Goal: Task Accomplishment & Management: Manage account settings

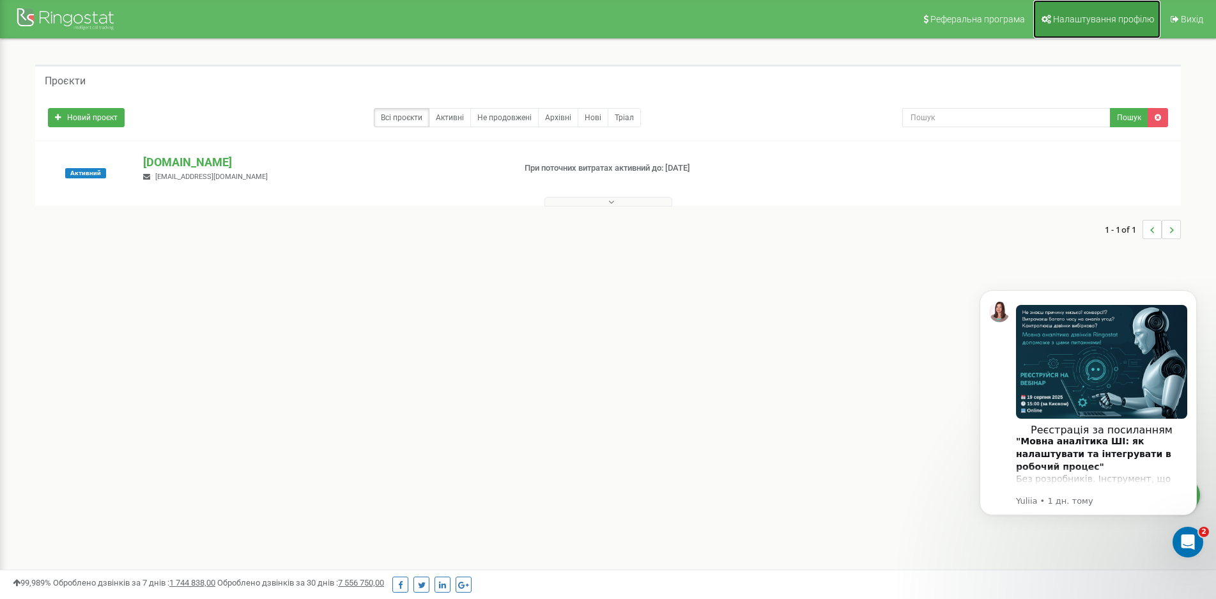
click at [1070, 17] on span "Налаштування профілю" at bounding box center [1103, 19] width 101 height 10
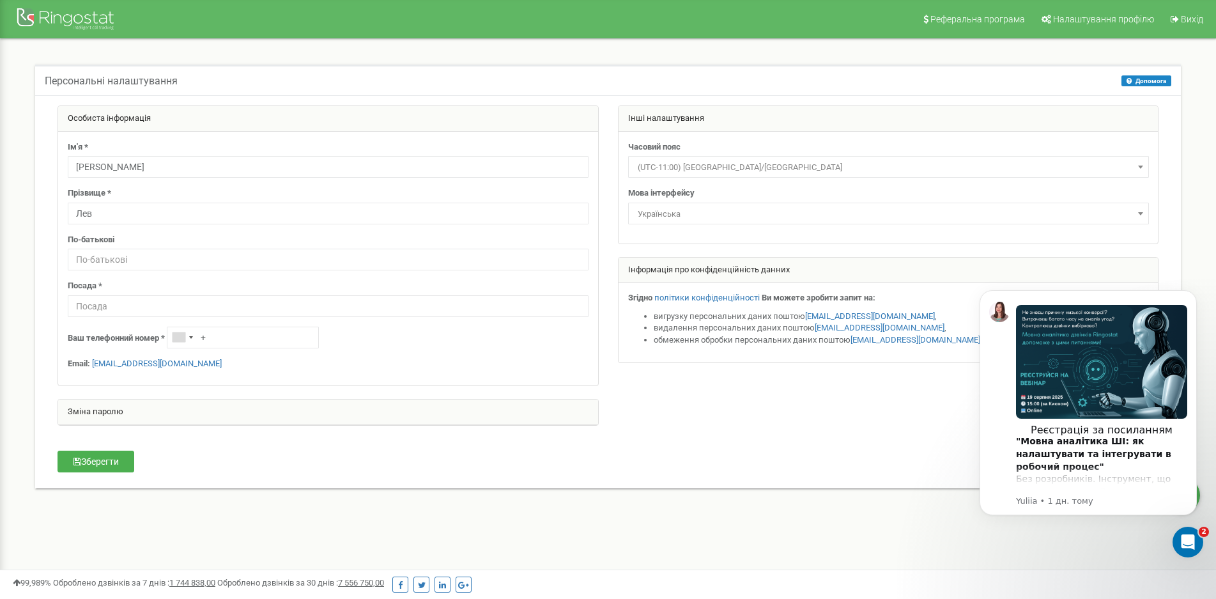
click at [130, 415] on div "Зміна паролю" at bounding box center [328, 412] width 540 height 26
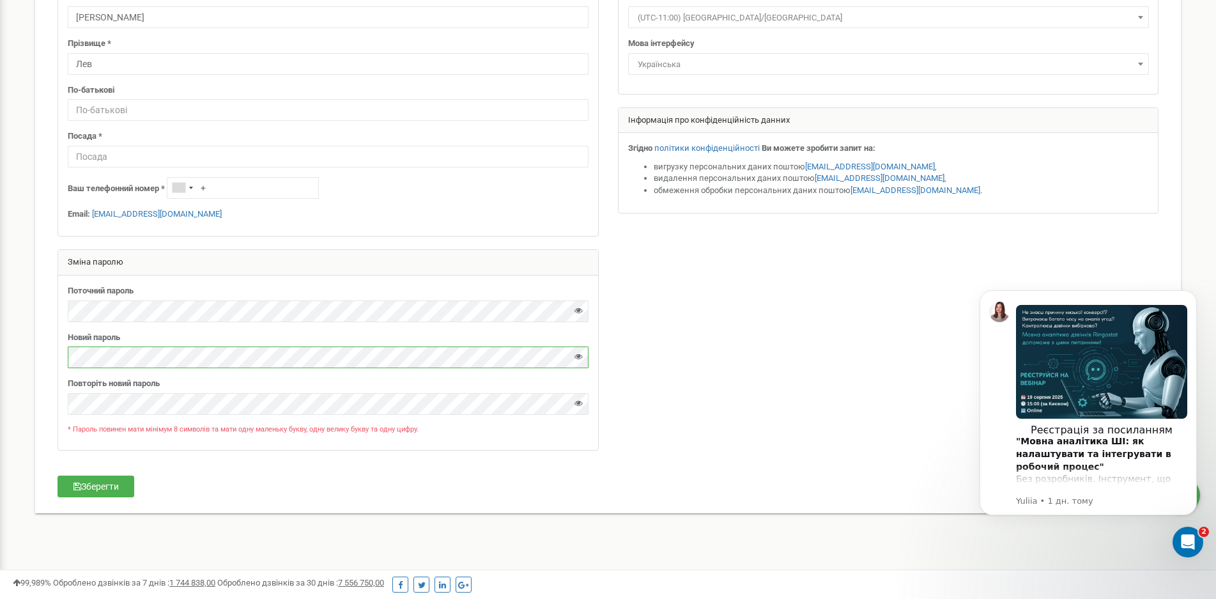
scroll to position [168, 0]
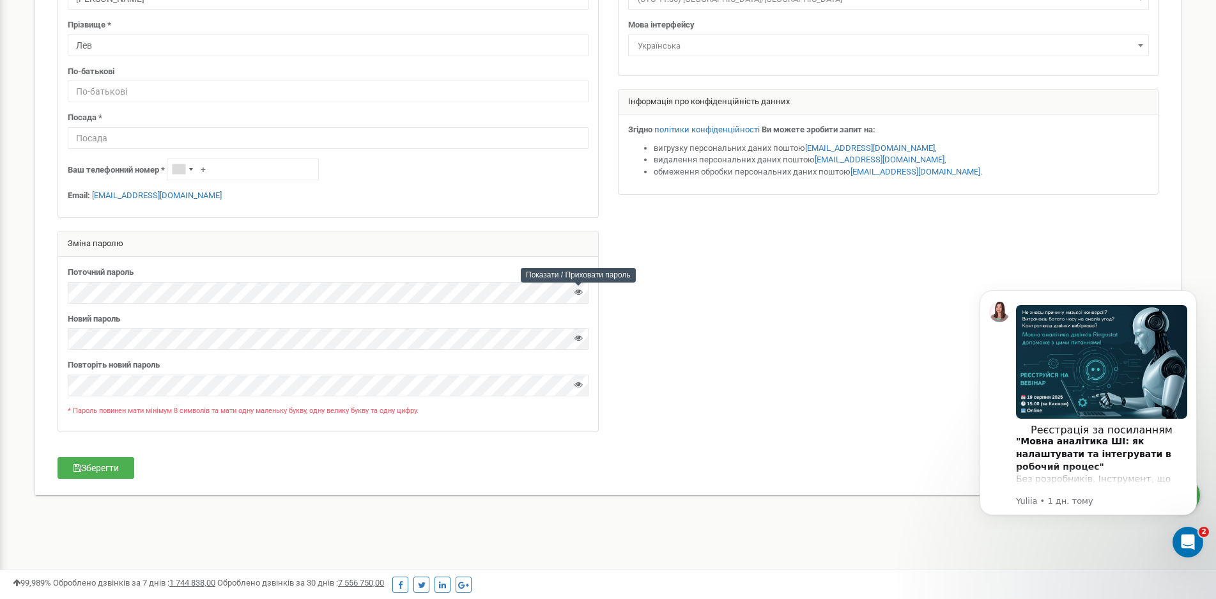
click at [579, 289] on icon at bounding box center [578, 291] width 8 height 8
click at [95, 468] on button "Зберегти" at bounding box center [95, 468] width 77 height 22
click at [446, 135] on input "text" at bounding box center [328, 138] width 521 height 22
type input "S"
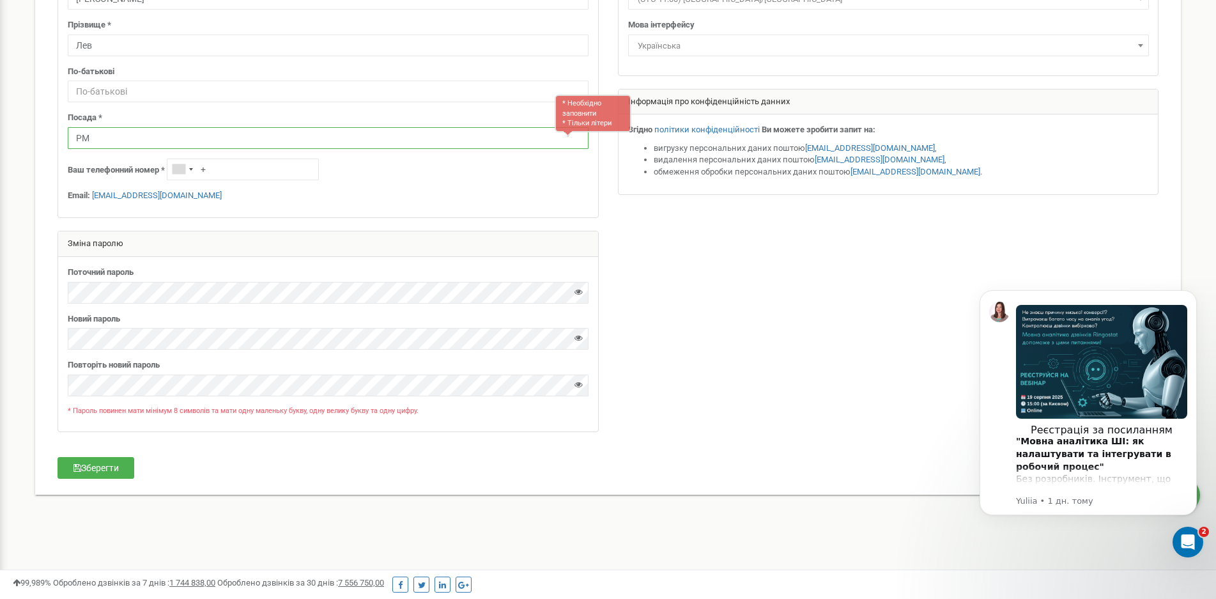
type input "PM"
click at [374, 192] on p "Email: lk.sales@kapitel.com.ua" at bounding box center [328, 196] width 521 height 12
click at [95, 468] on button "Зберегти" at bounding box center [95, 468] width 77 height 22
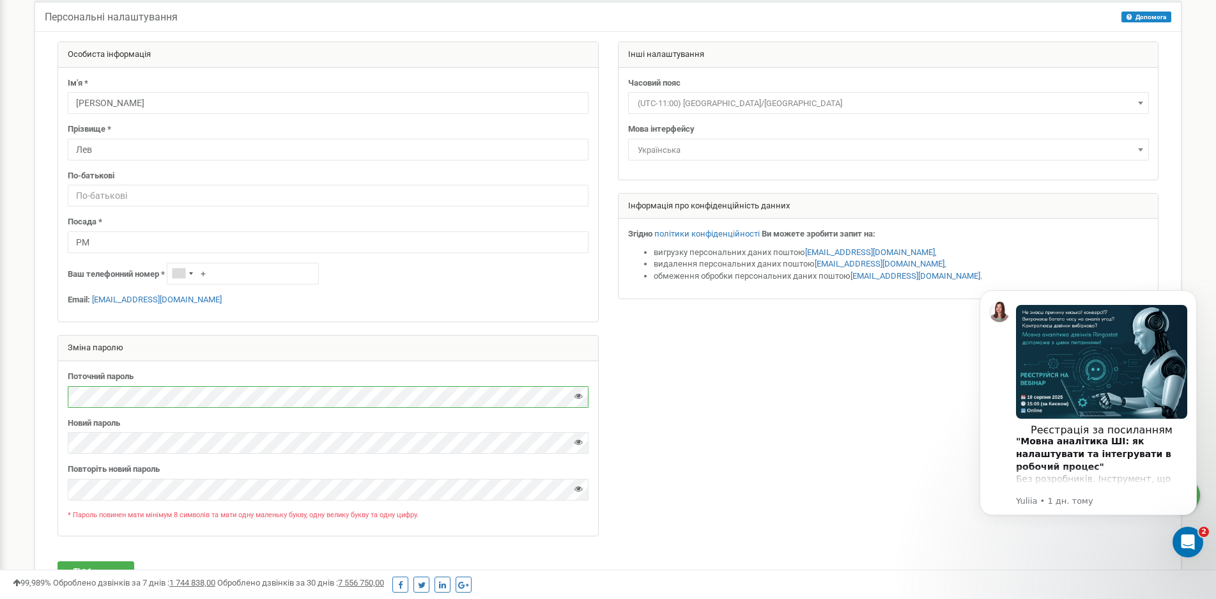
scroll to position [0, 0]
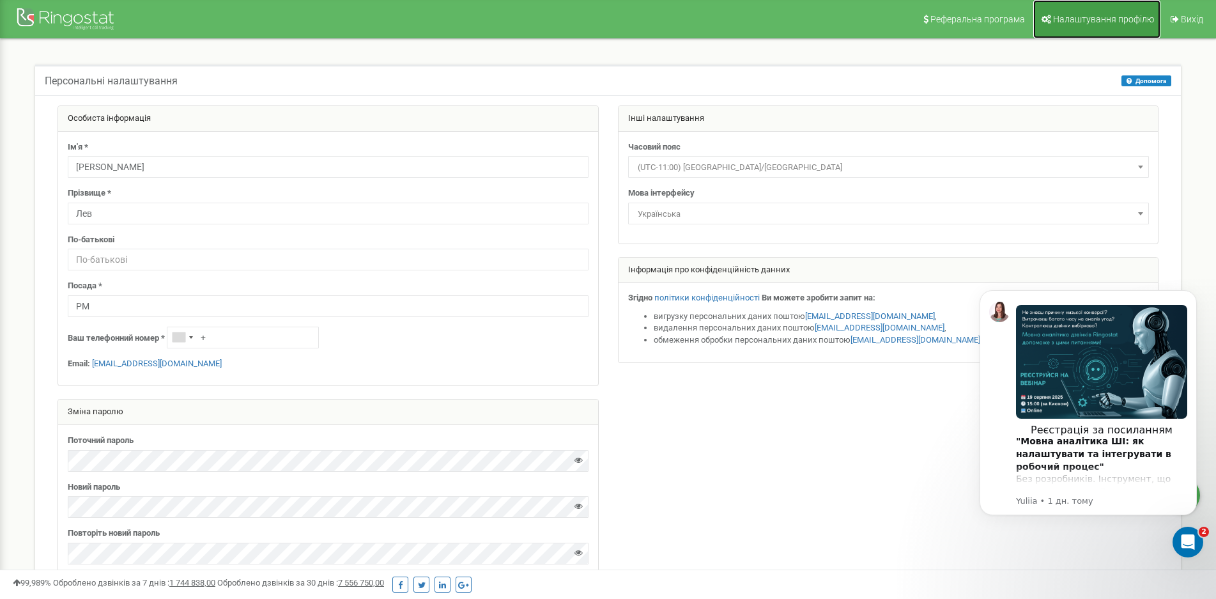
click at [1089, 22] on span "Налаштування профілю" at bounding box center [1103, 19] width 101 height 10
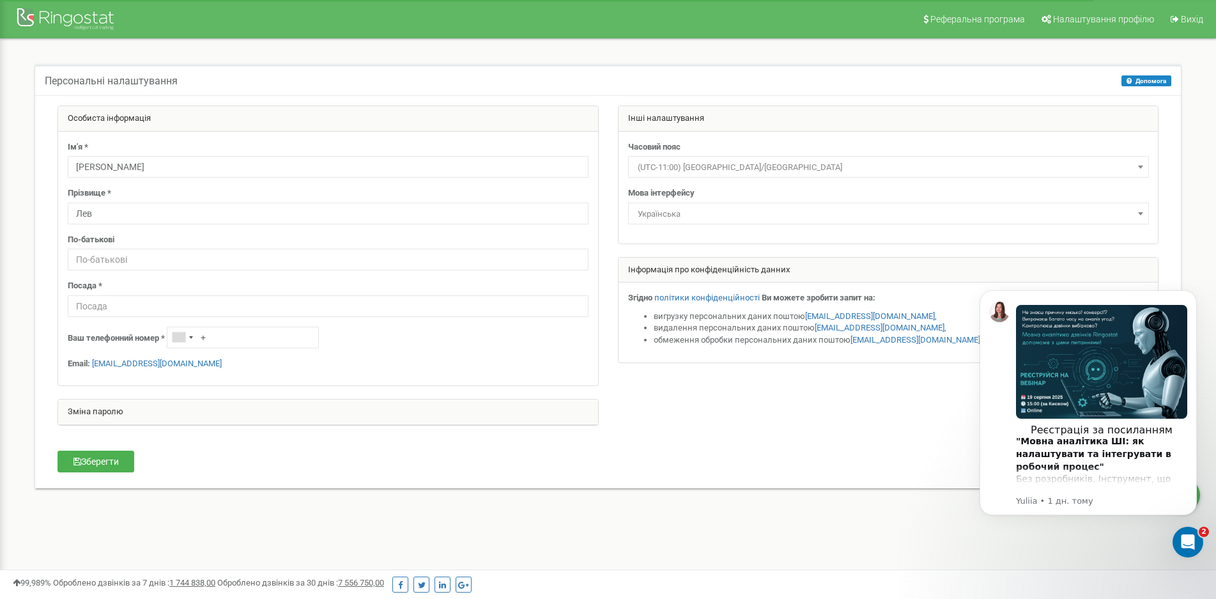
click at [771, 114] on div "Інші налаштування" at bounding box center [888, 119] width 540 height 26
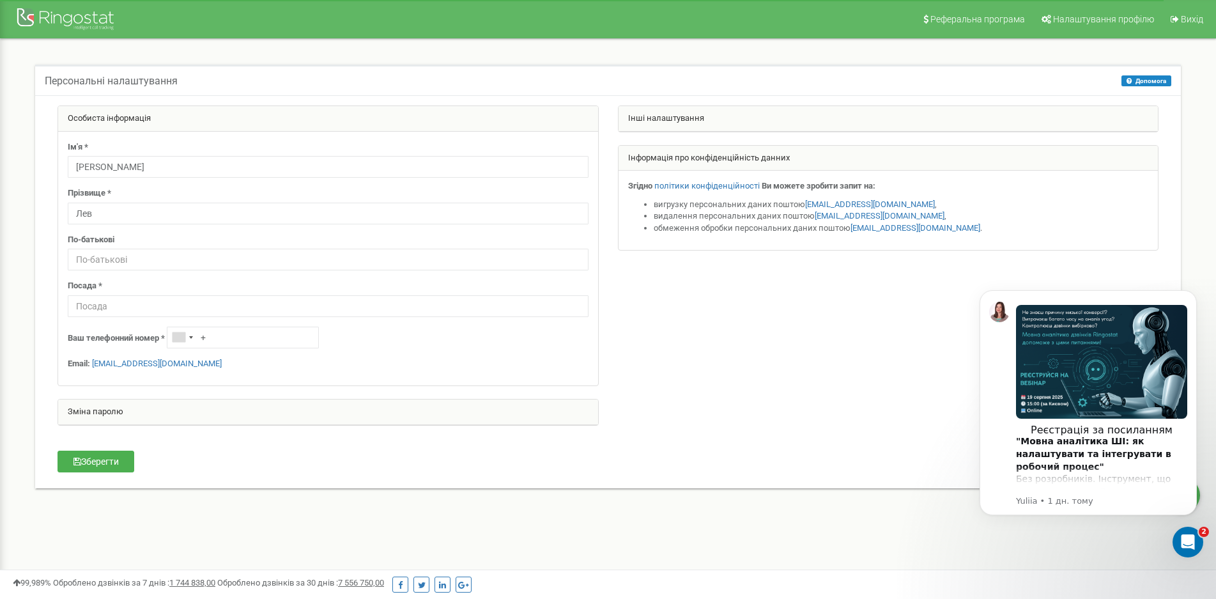
click at [771, 114] on div "Інші налаштування" at bounding box center [888, 119] width 540 height 26
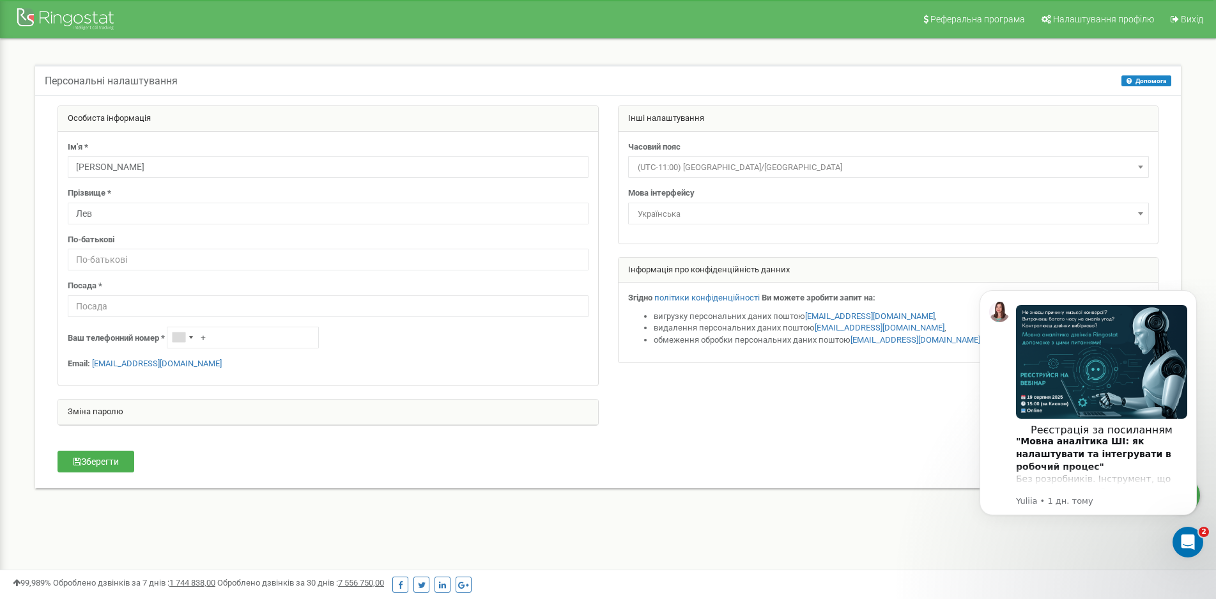
click at [114, 413] on div "Зміна паролю" at bounding box center [328, 412] width 540 height 26
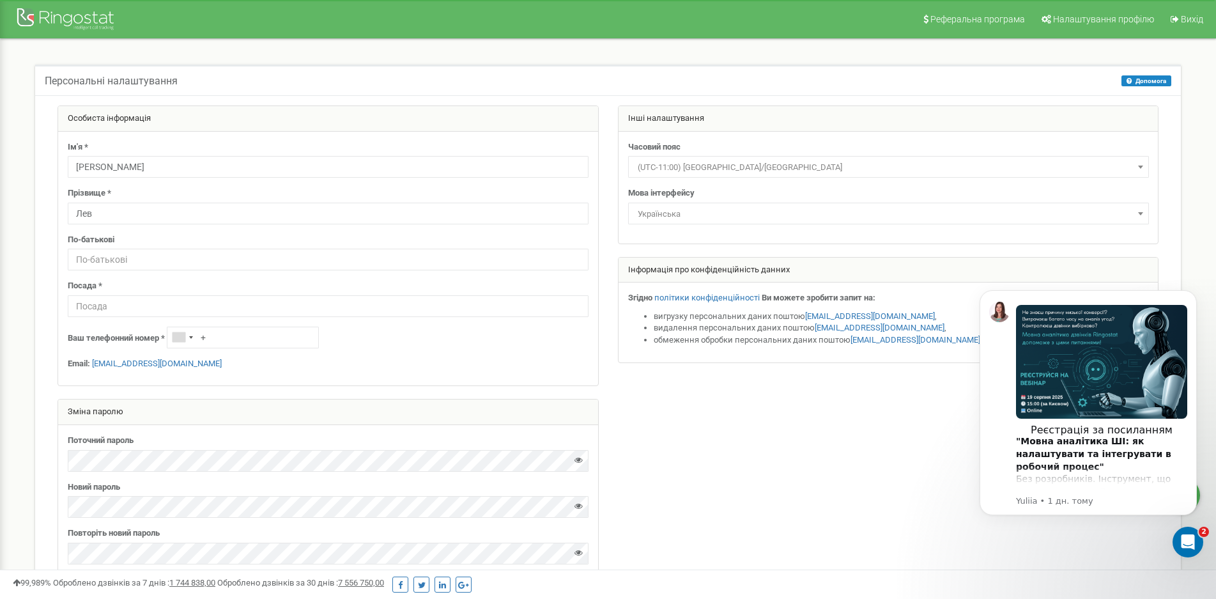
click at [106, 440] on label "Поточний пароль" at bounding box center [101, 440] width 66 height 12
click at [128, 409] on div "Зміна паролю" at bounding box center [328, 412] width 540 height 26
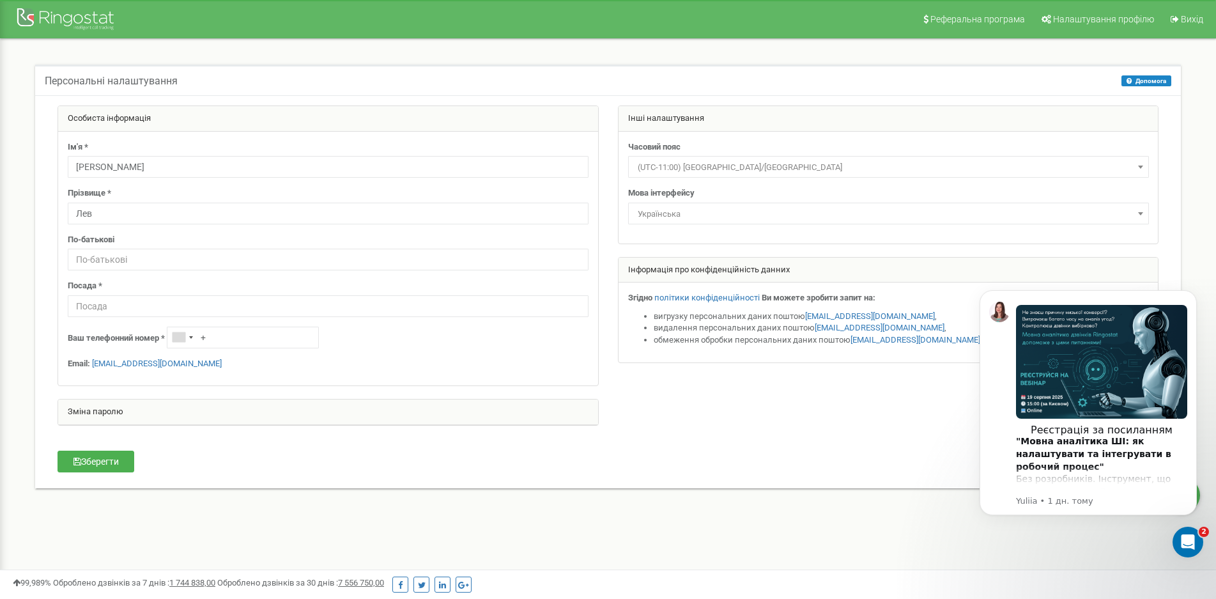
click at [128, 409] on div "Зміна паролю" at bounding box center [328, 412] width 540 height 26
click at [217, 337] on input "+" at bounding box center [243, 337] width 152 height 22
type input "[PHONE_NUMBER]"
click at [97, 462] on button "Зберегти" at bounding box center [95, 461] width 77 height 22
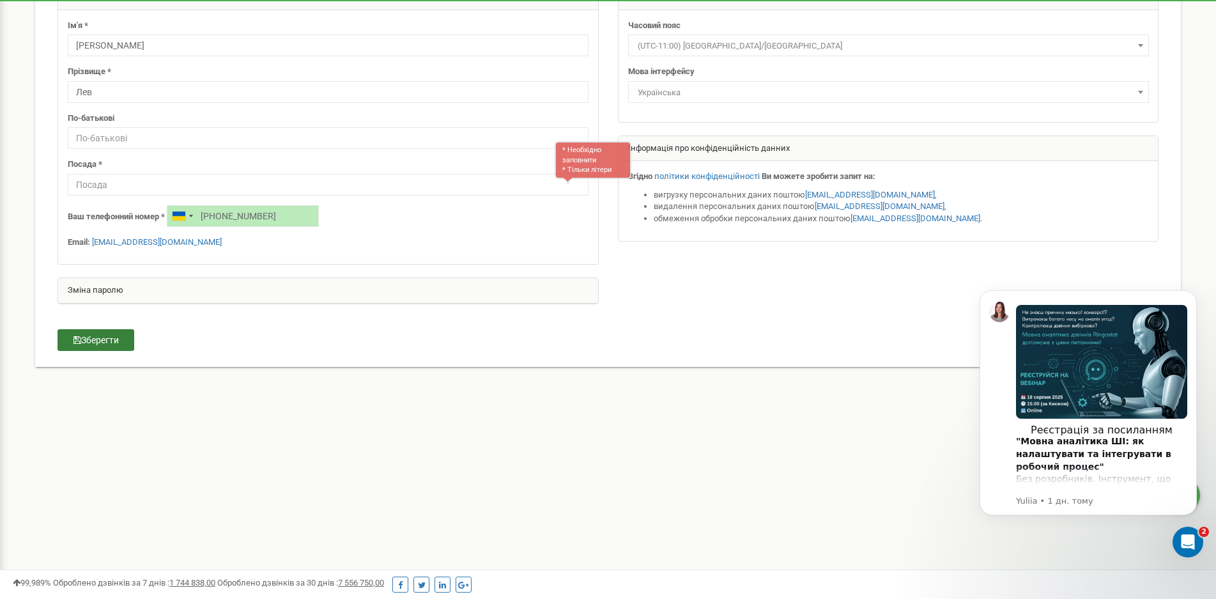
scroll to position [168, 0]
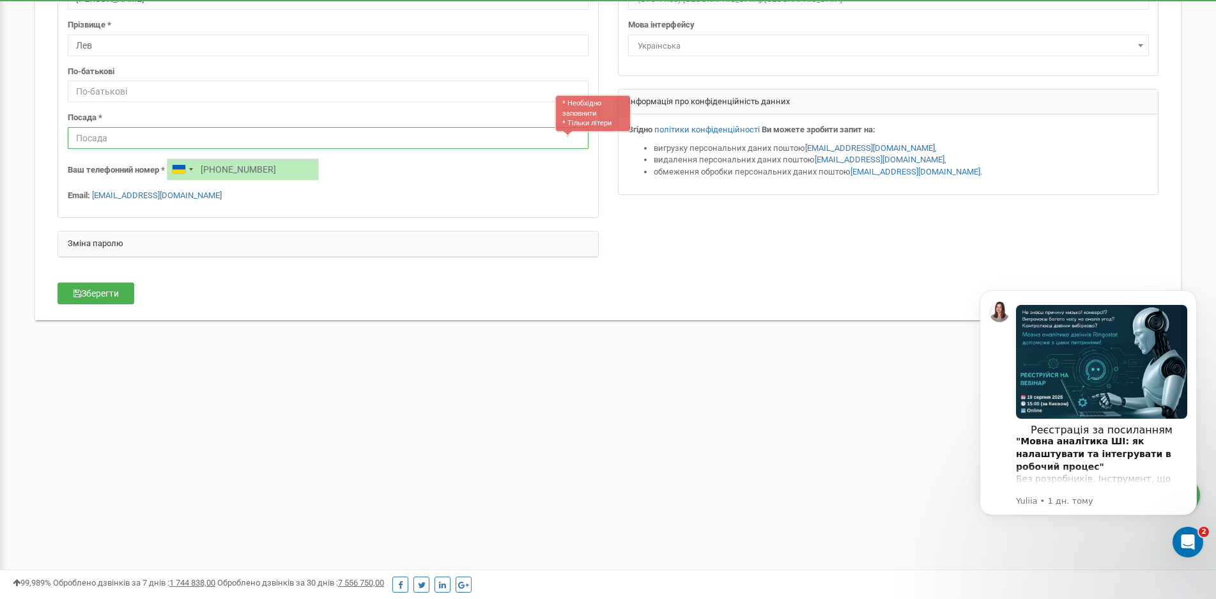
click at [162, 139] on input "text" at bounding box center [328, 138] width 521 height 22
type input "PM"
click at [109, 296] on button "Зберегти" at bounding box center [95, 293] width 77 height 22
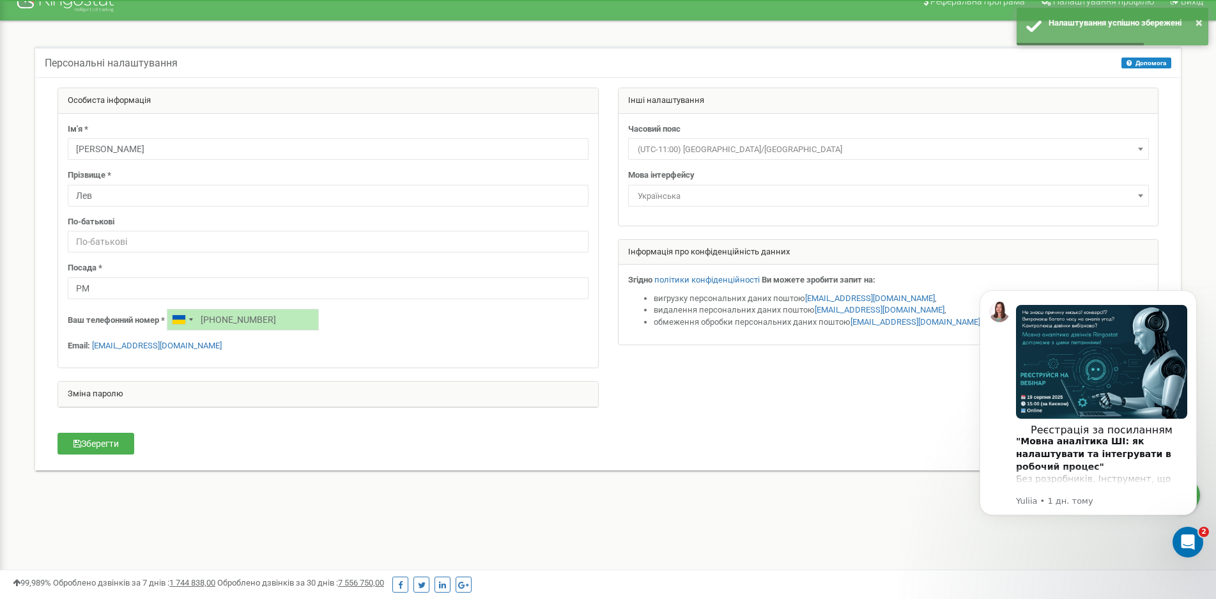
scroll to position [0, 0]
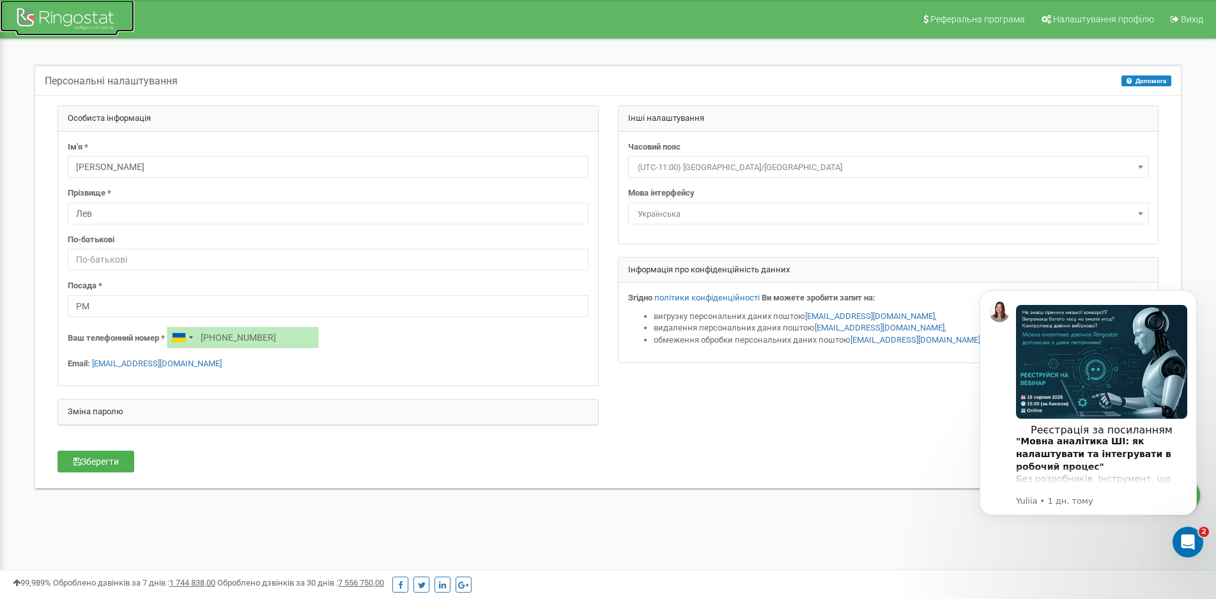
click at [65, 18] on div at bounding box center [67, 20] width 102 height 31
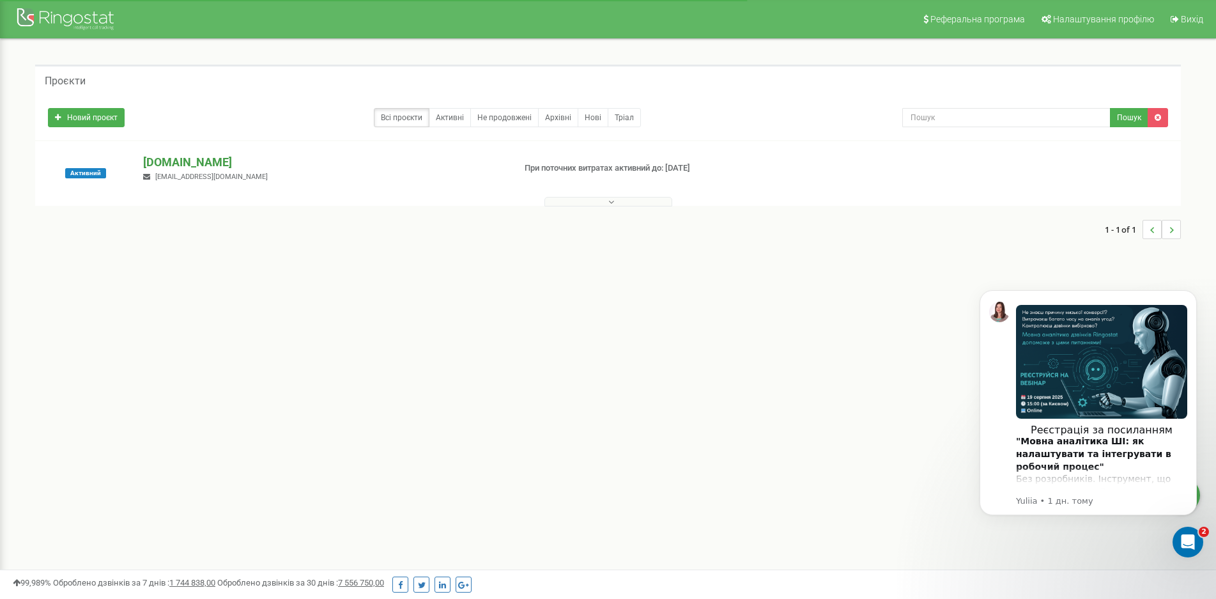
click at [174, 162] on p "epocoat.com.ua" at bounding box center [323, 162] width 360 height 17
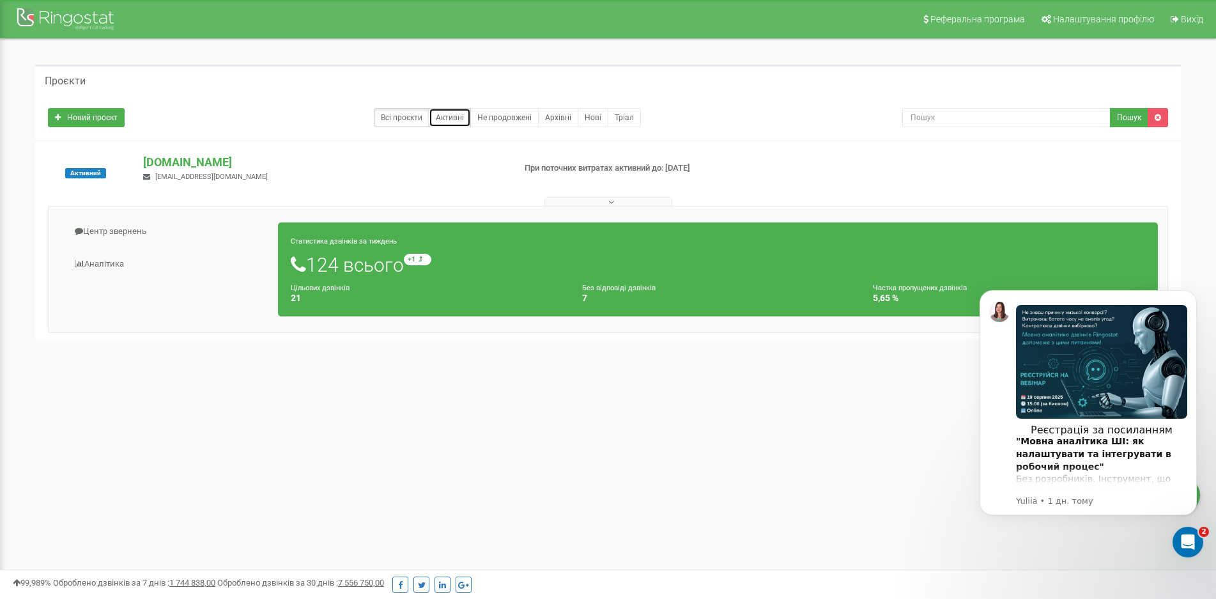
click at [441, 117] on link "Активні" at bounding box center [450, 117] width 42 height 19
click at [496, 117] on link "Не продовжені" at bounding box center [504, 117] width 68 height 19
click at [561, 118] on link "Архівні" at bounding box center [558, 117] width 40 height 19
click at [584, 118] on link "Нові" at bounding box center [592, 117] width 31 height 19
click at [628, 118] on link "Тріал" at bounding box center [624, 117] width 33 height 19
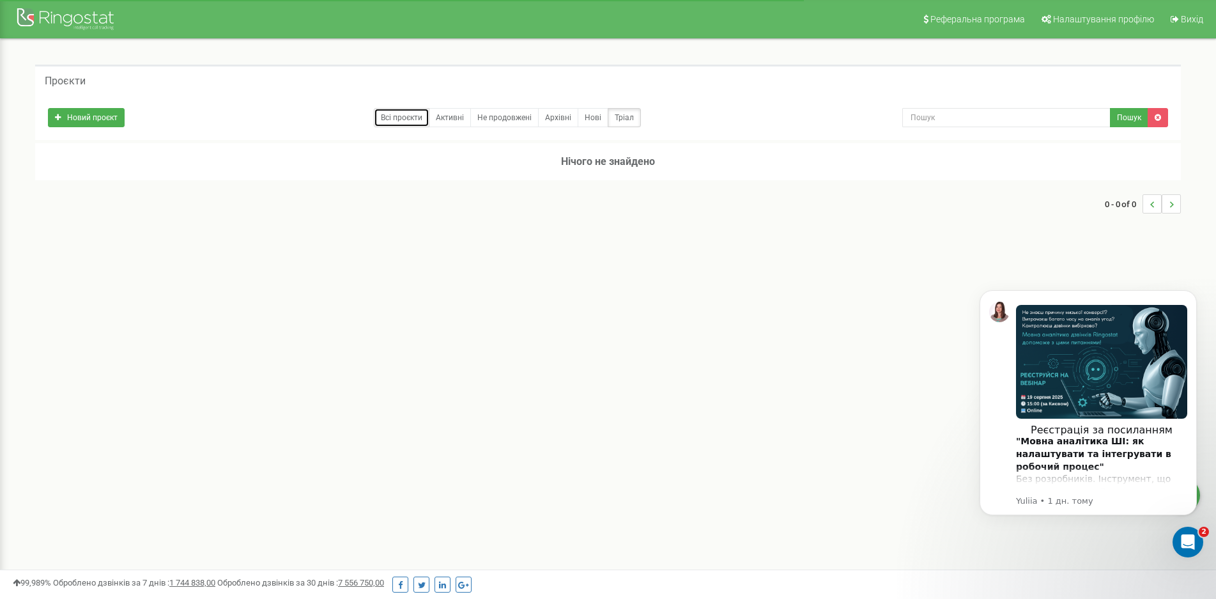
click at [401, 115] on link "Всі проєкти" at bounding box center [402, 117] width 56 height 19
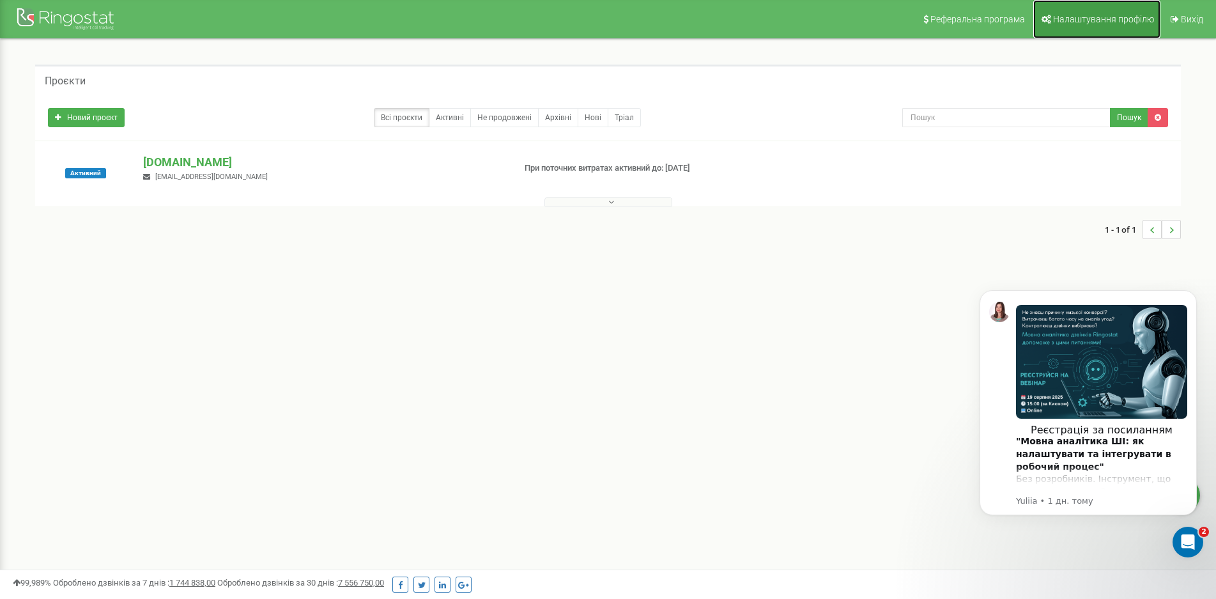
click at [1081, 15] on span "Налаштування профілю" at bounding box center [1103, 19] width 101 height 10
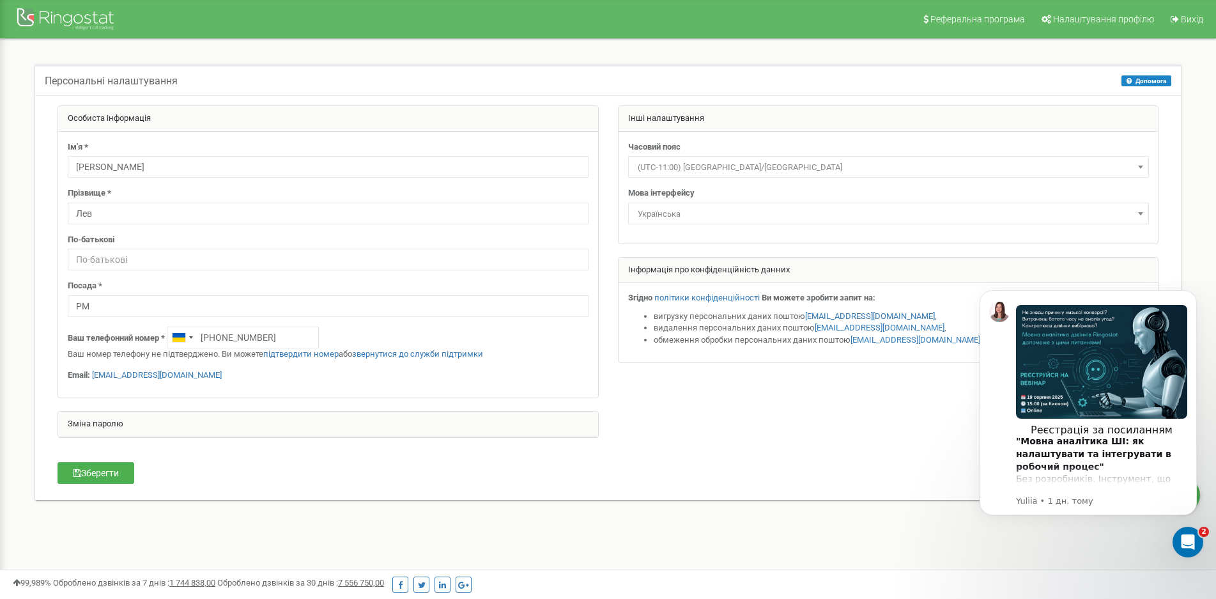
click at [93, 424] on div "Зміна паролю" at bounding box center [328, 424] width 540 height 26
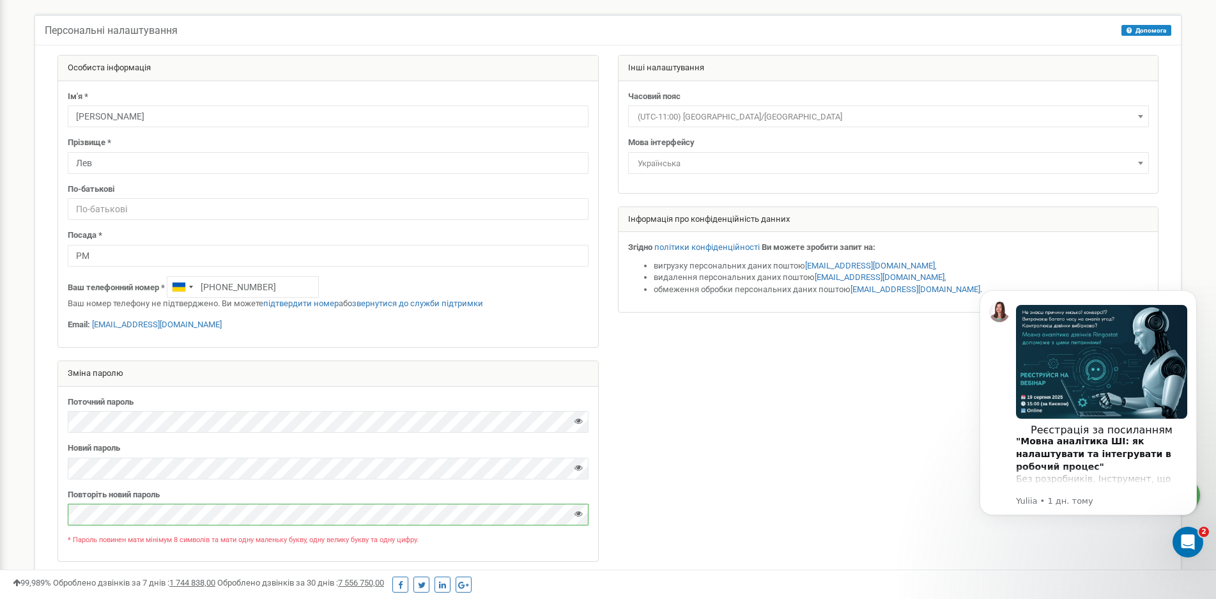
click at [118, 560] on div "Поточний пароль [GEOGRAPHIC_DATA]" at bounding box center [328, 473] width 540 height 174
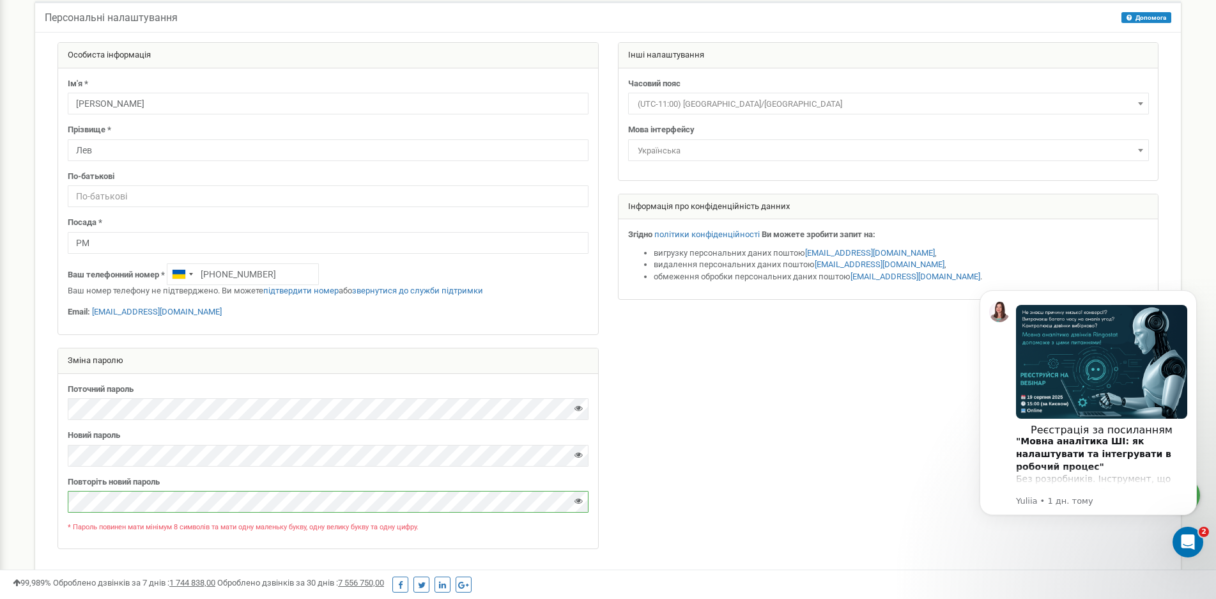
scroll to position [64, 0]
click at [576, 454] on icon at bounding box center [578, 454] width 8 height 8
click at [579, 407] on icon at bounding box center [578, 407] width 8 height 8
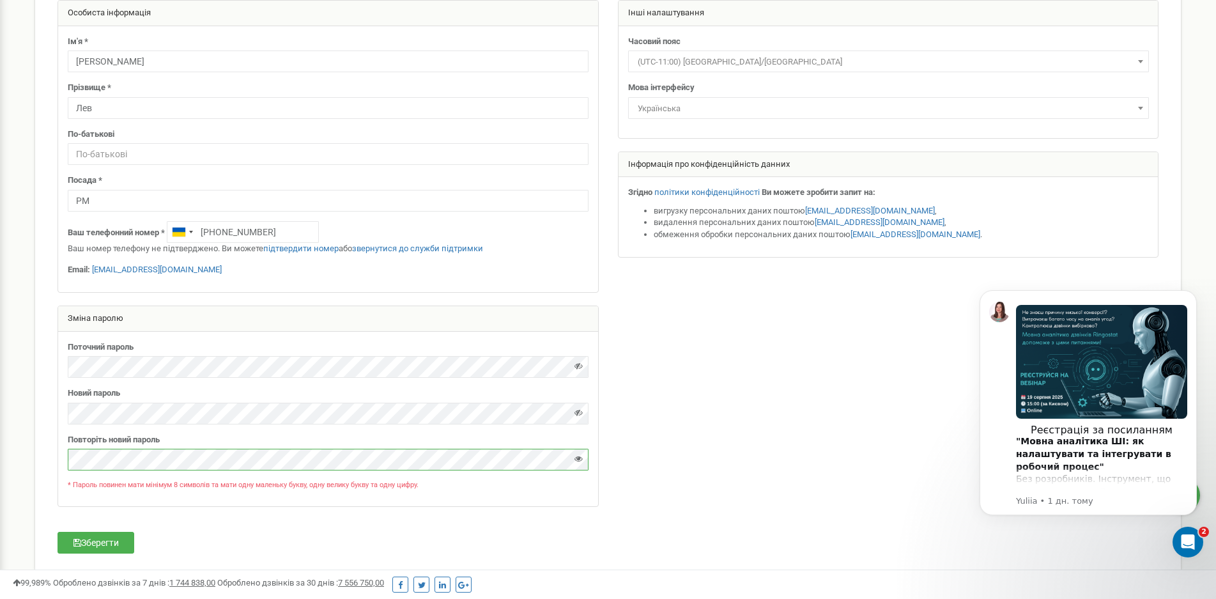
scroll to position [168, 0]
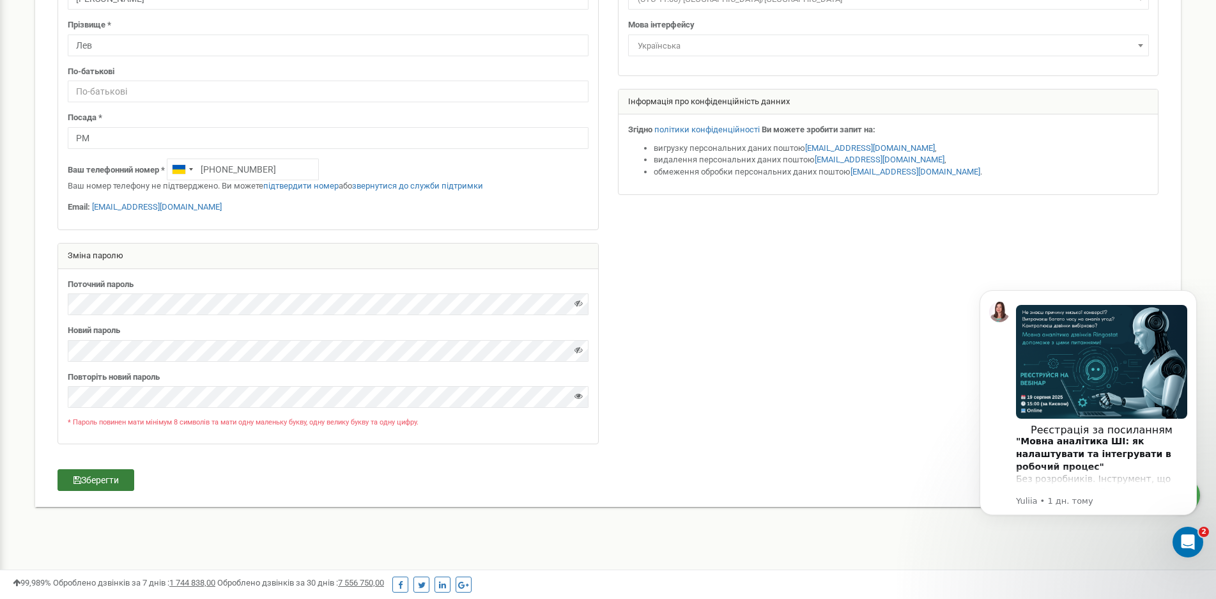
click at [103, 479] on button "Зберегти" at bounding box center [95, 480] width 77 height 22
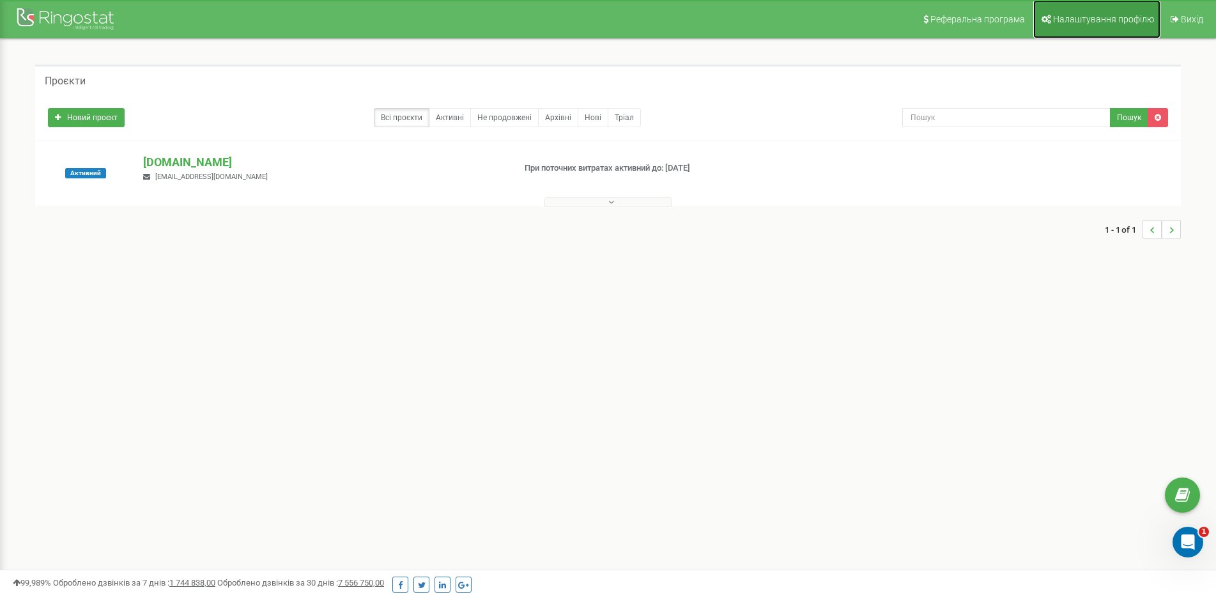
click at [1082, 17] on span "Налаштування профілю" at bounding box center [1103, 19] width 101 height 10
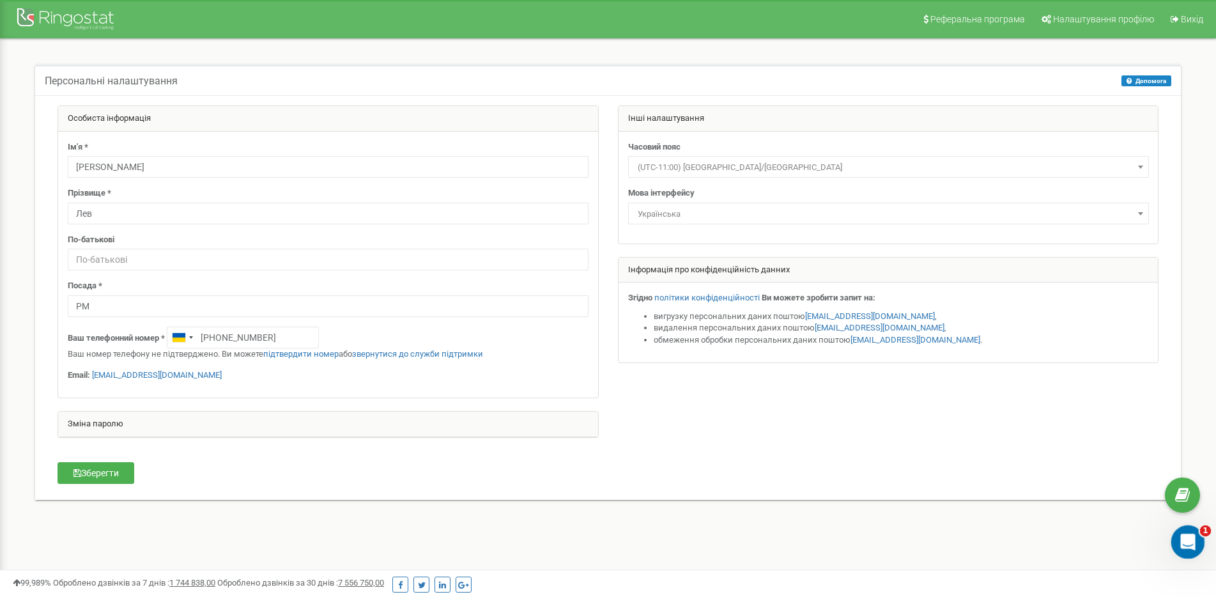
click at [1189, 542] on icon "Відкрити програму для спілкування Intercom" at bounding box center [1185, 540] width 21 height 21
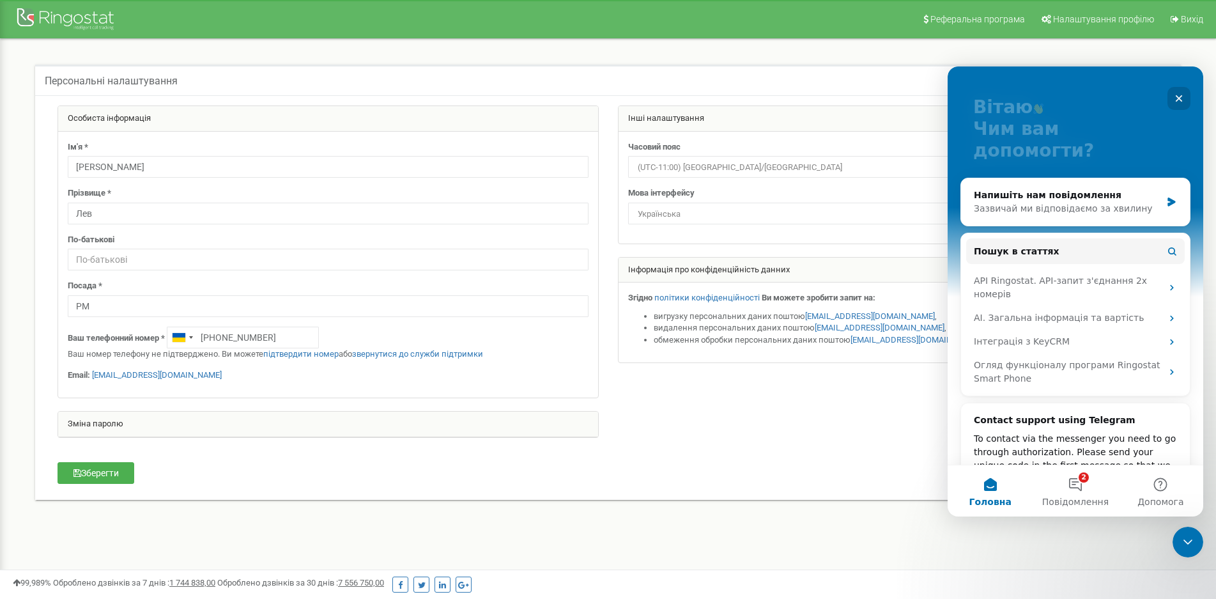
scroll to position [130, 0]
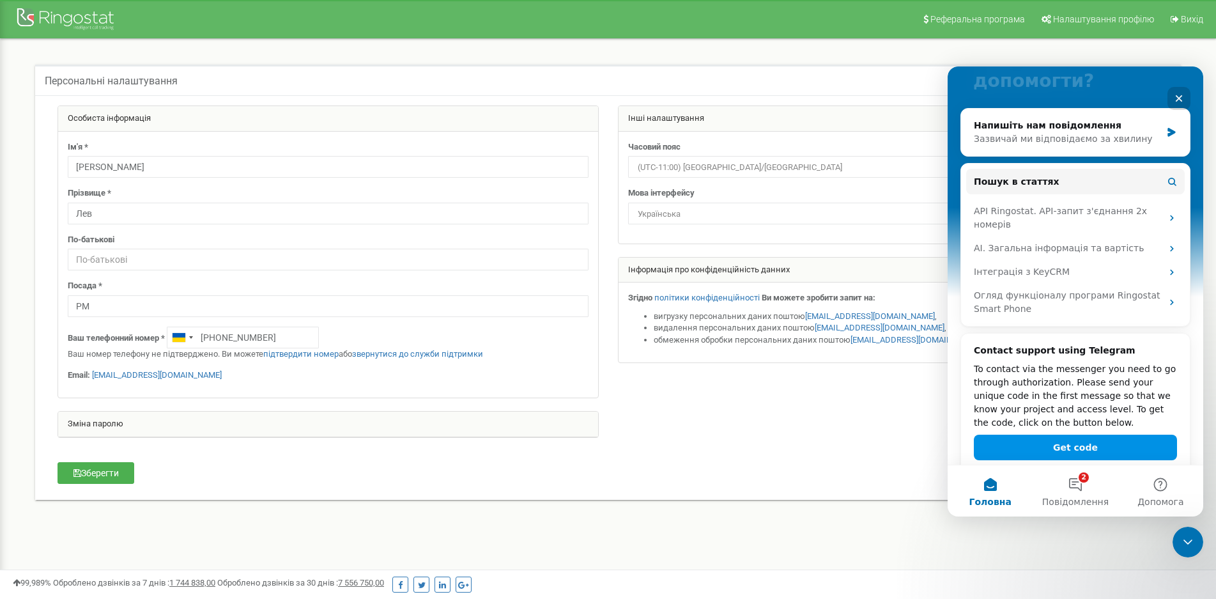
click at [1064, 434] on button "Get code" at bounding box center [1075, 447] width 203 height 26
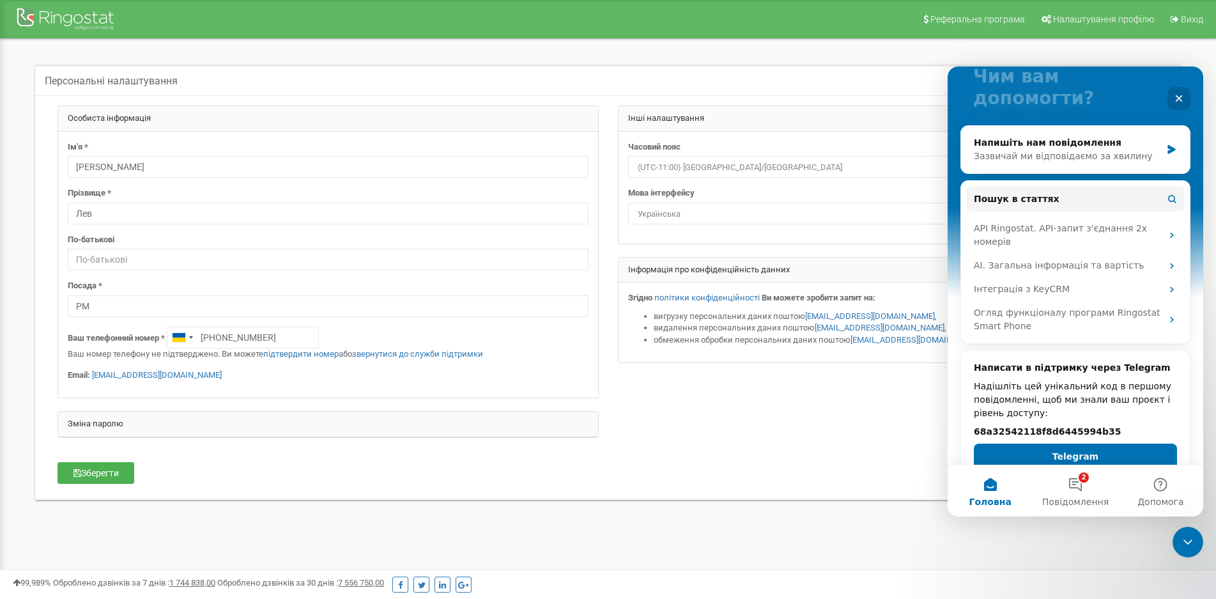
scroll to position [112, 0]
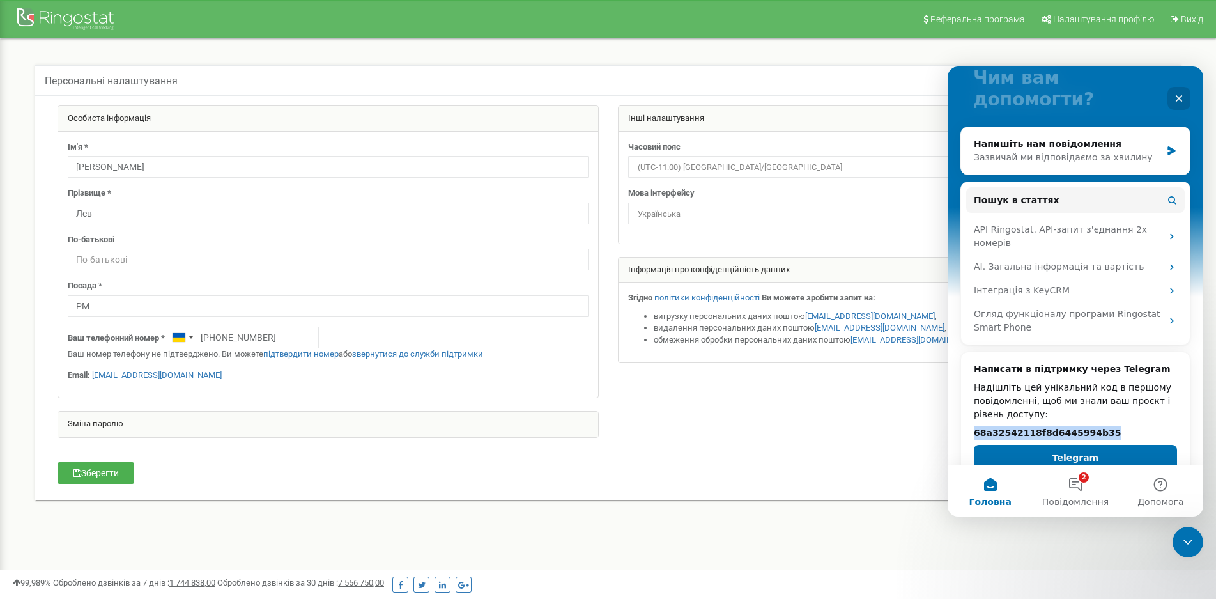
drag, startPoint x: 1099, startPoint y: 413, endPoint x: 972, endPoint y: 409, distance: 127.2
click at [972, 409] on div "Написати в підтримку через Telegram Надішліть цей унікальний код в першому пові…" at bounding box center [1075, 416] width 229 height 128
copy h2 "68a32542118f8d6445994b35"
click at [1068, 445] on button "Telegram" at bounding box center [1075, 458] width 203 height 26
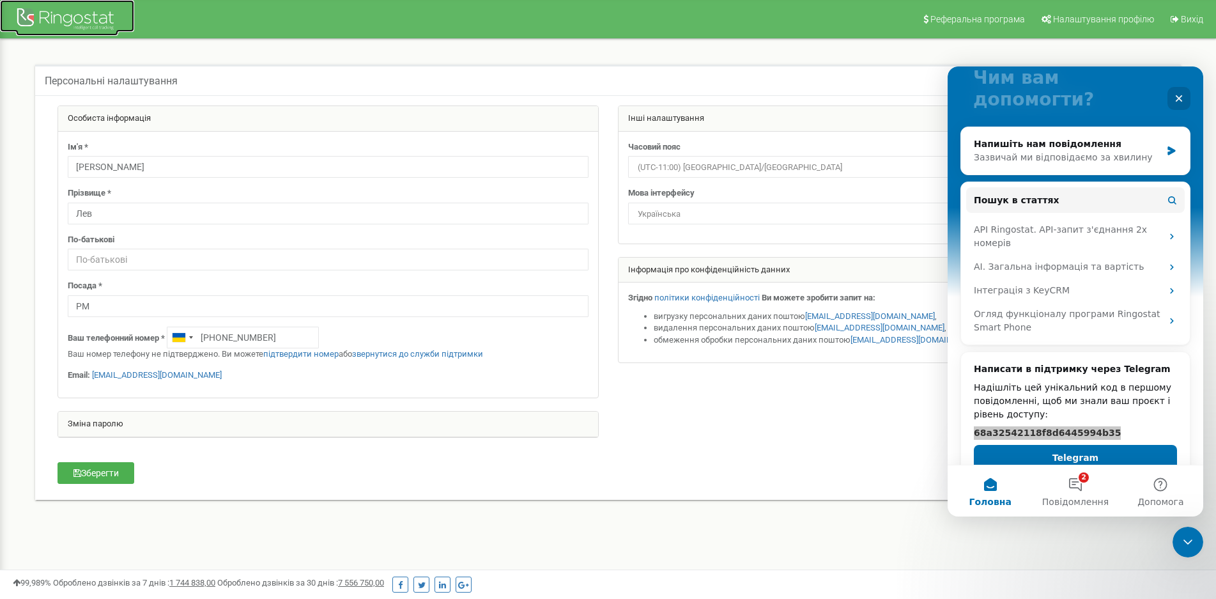
click at [63, 15] on div at bounding box center [67, 20] width 102 height 31
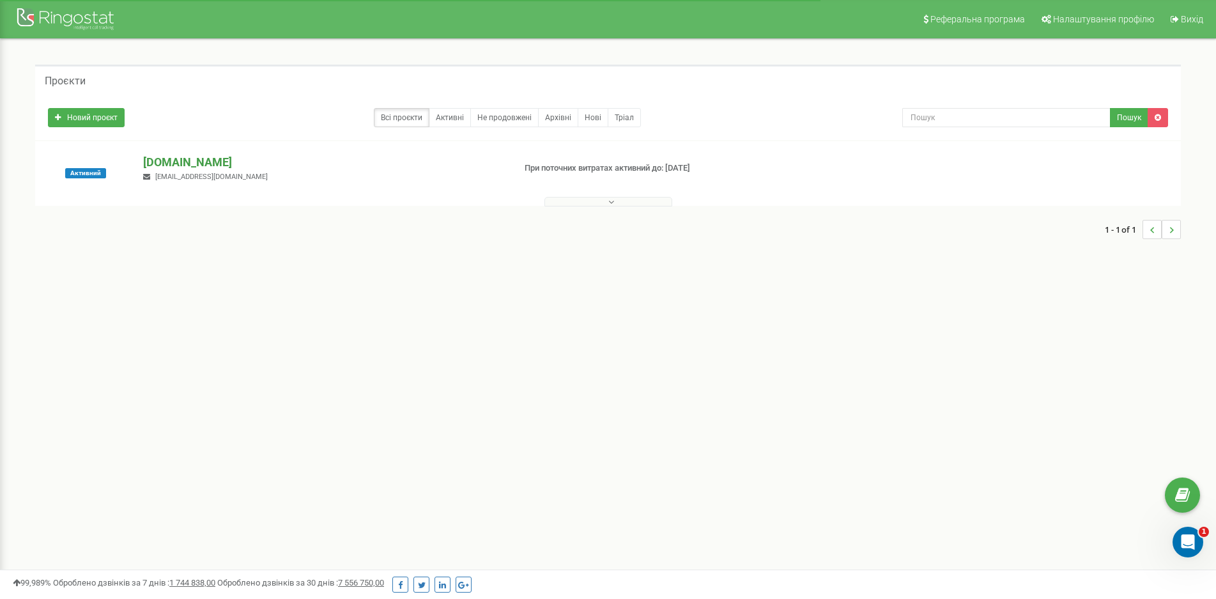
click at [188, 164] on p "epocoat.com.ua" at bounding box center [323, 162] width 360 height 17
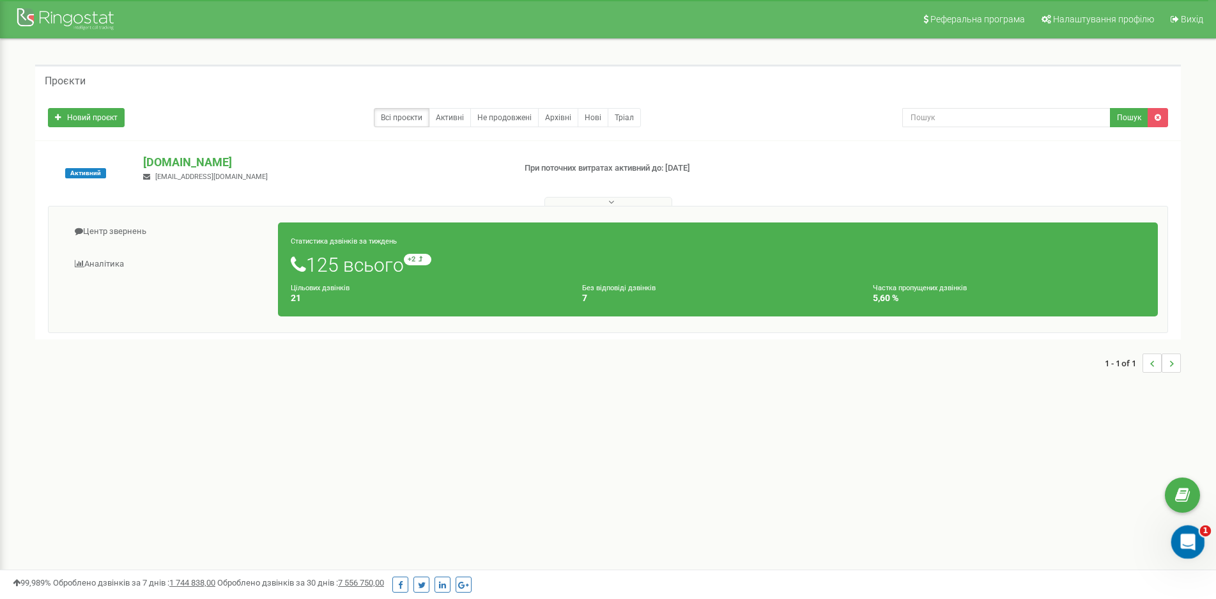
click at [1182, 535] on icon "Відкрити програму для спілкування Intercom" at bounding box center [1185, 540] width 21 height 21
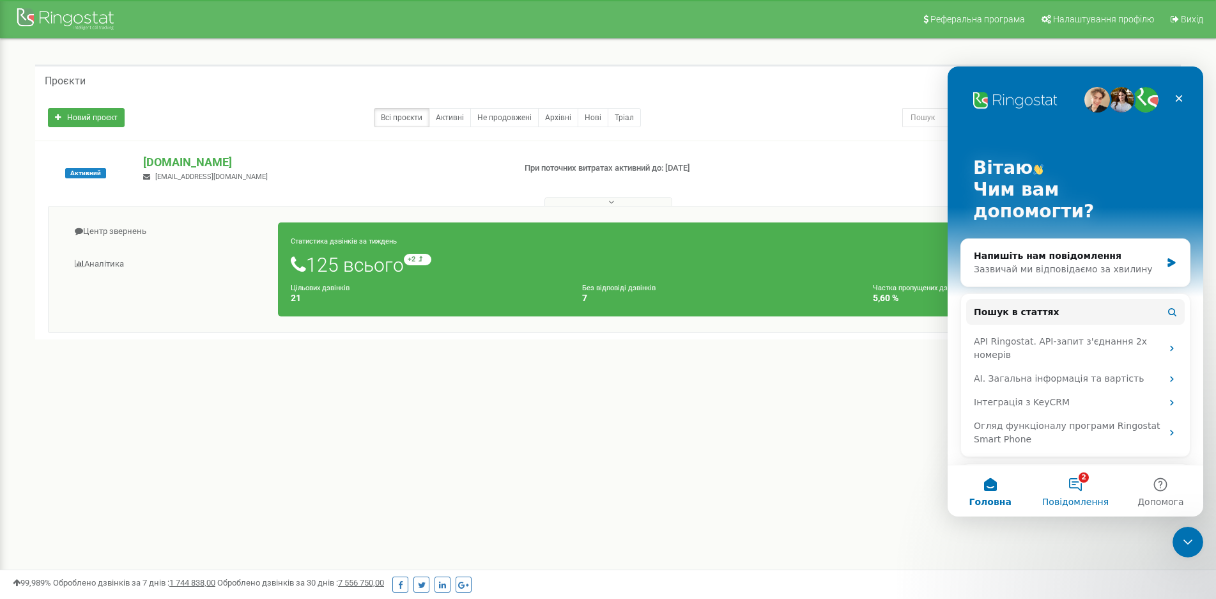
click at [1075, 480] on button "2 Повідомлення" at bounding box center [1074, 490] width 85 height 51
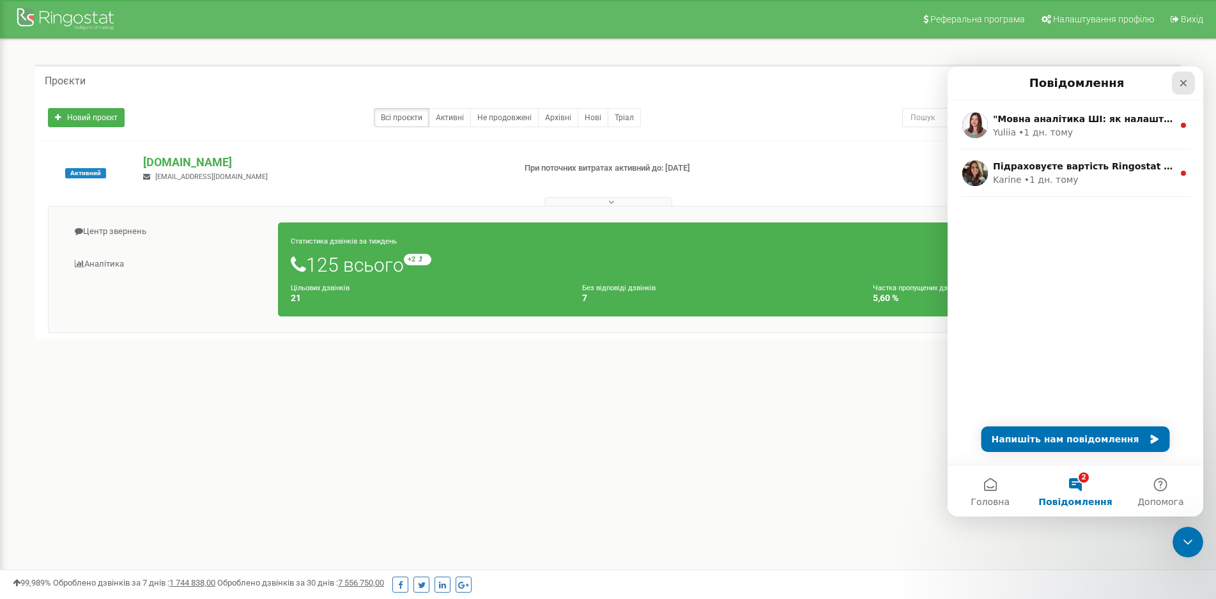
click at [1188, 80] on icon "Закрити" at bounding box center [1183, 83] width 10 height 10
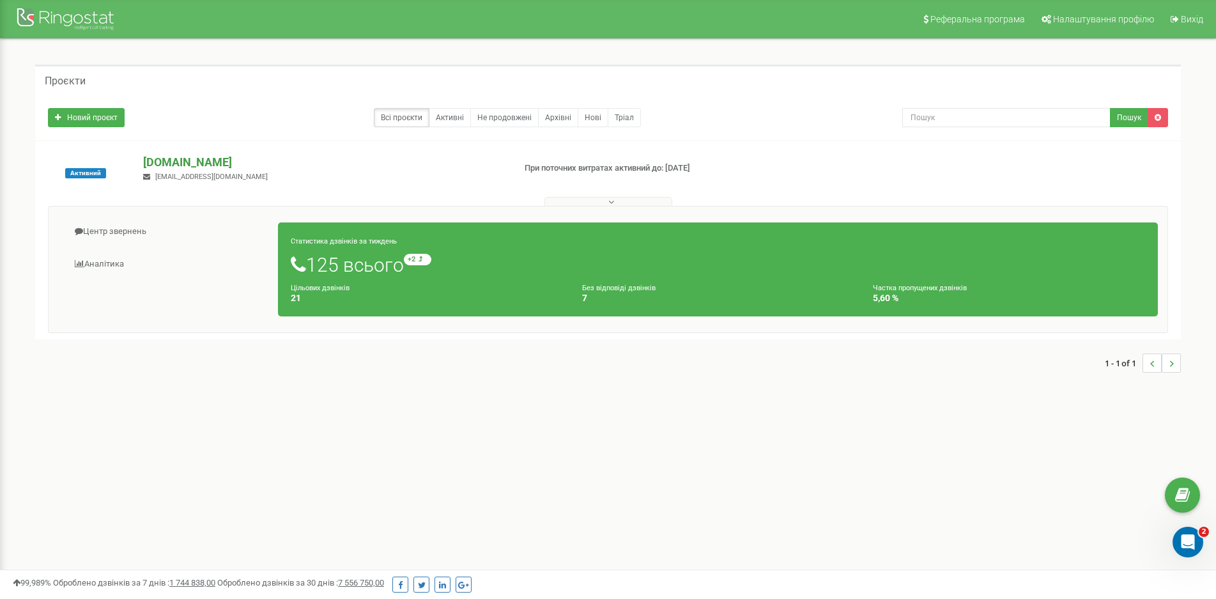
drag, startPoint x: 134, startPoint y: 160, endPoint x: 235, endPoint y: 155, distance: 101.7
click at [235, 155] on div "epocoat.com.ua artemreytov@gmail.com" at bounding box center [323, 168] width 379 height 28
copy p "epocoat.com.ua"
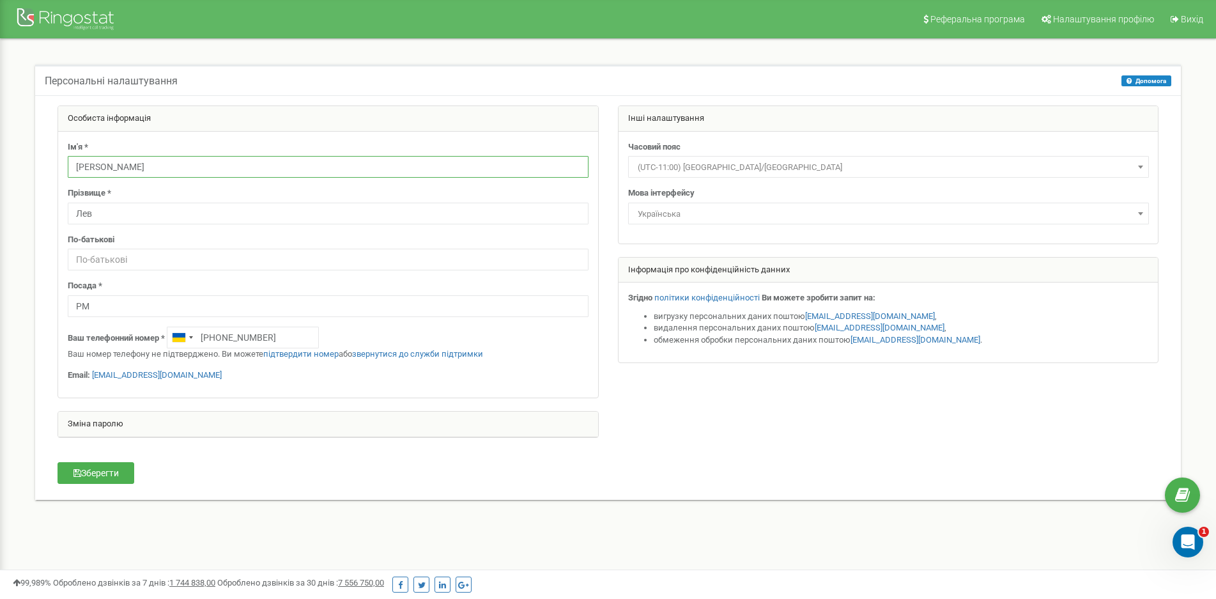
click at [115, 167] on input "[PERSON_NAME]" at bounding box center [328, 167] width 521 height 22
type input "[PERSON_NAME]"
type input "Лев"
click at [110, 213] on input "Лев" at bounding box center [328, 214] width 521 height 22
type input "[PERSON_NAME]"
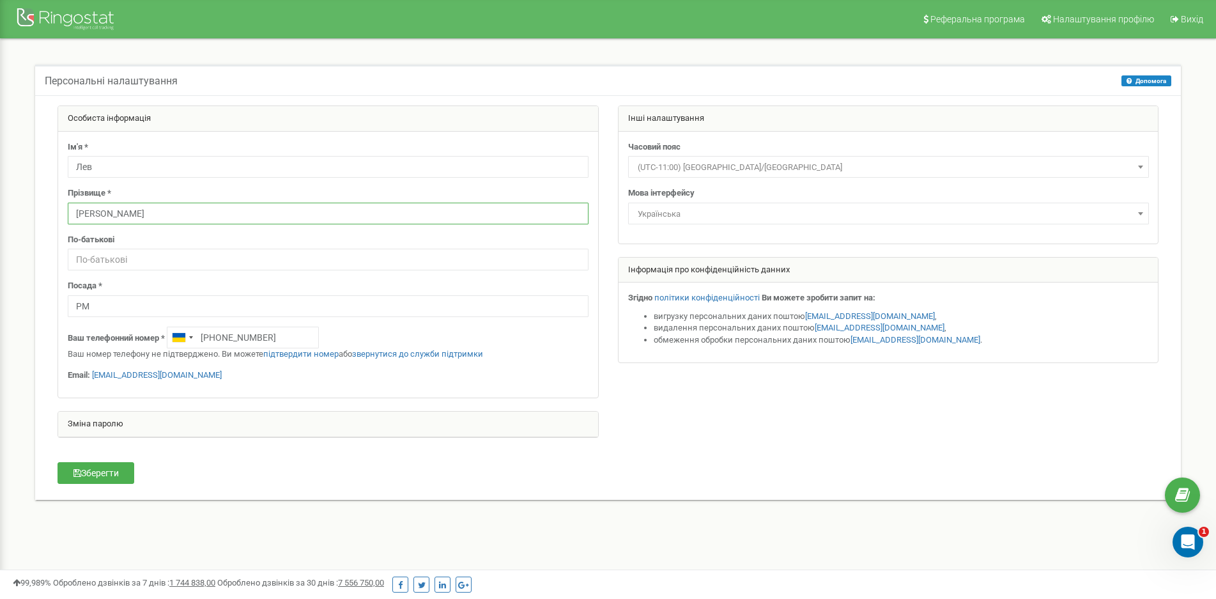
type input "[PERSON_NAME]"
